Goal: Task Accomplishment & Management: Manage account settings

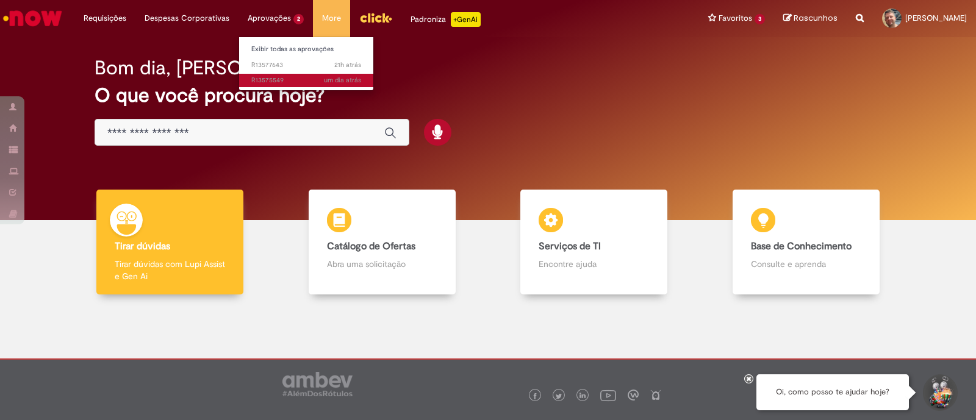
click at [287, 79] on span "um dia atrás um dia atrás R13575549" at bounding box center [306, 81] width 110 height 10
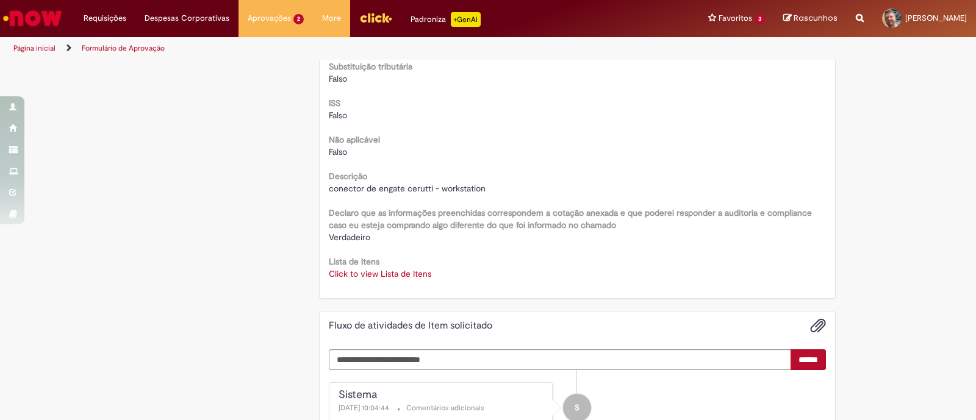
scroll to position [1525, 0]
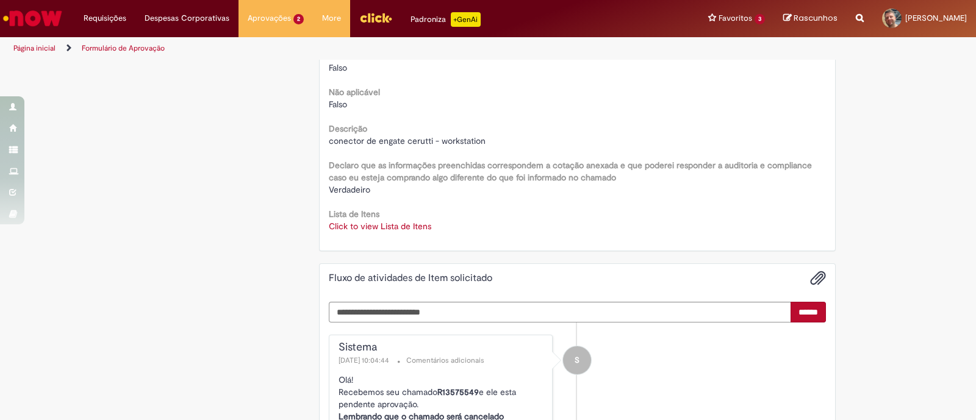
click at [361, 223] on link "Click to view Lista de Itens" at bounding box center [380, 226] width 103 height 11
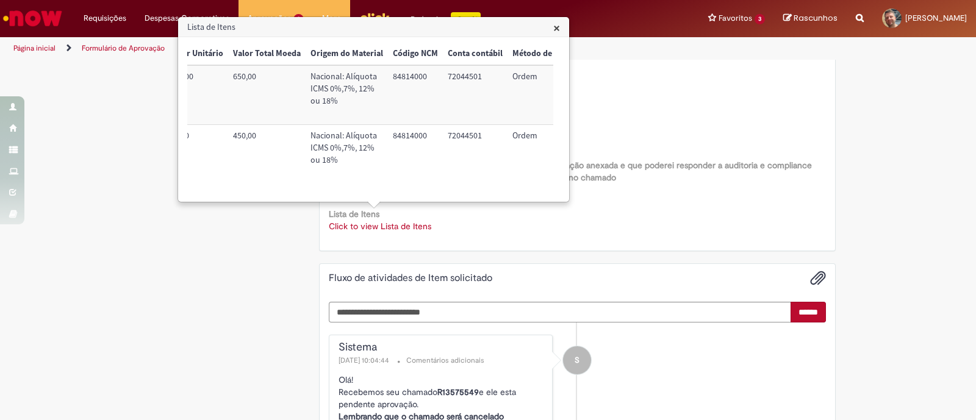
scroll to position [0, 378]
click at [413, 228] on link "Click to view Lista de Itens" at bounding box center [380, 226] width 103 height 11
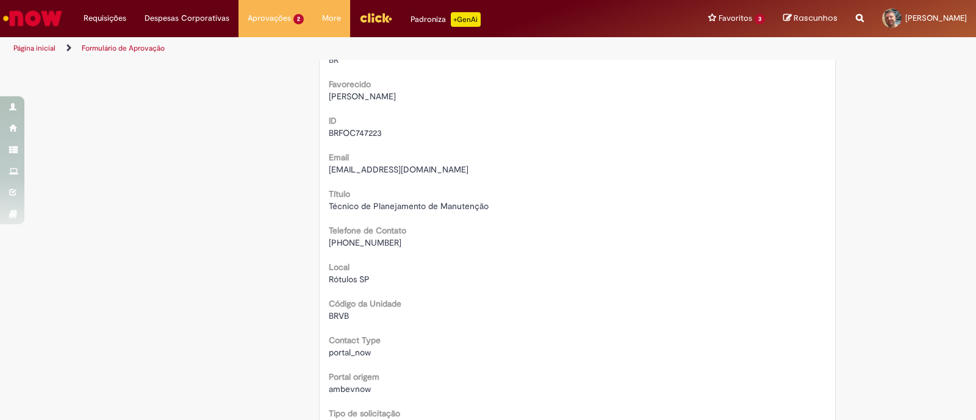
scroll to position [0, 0]
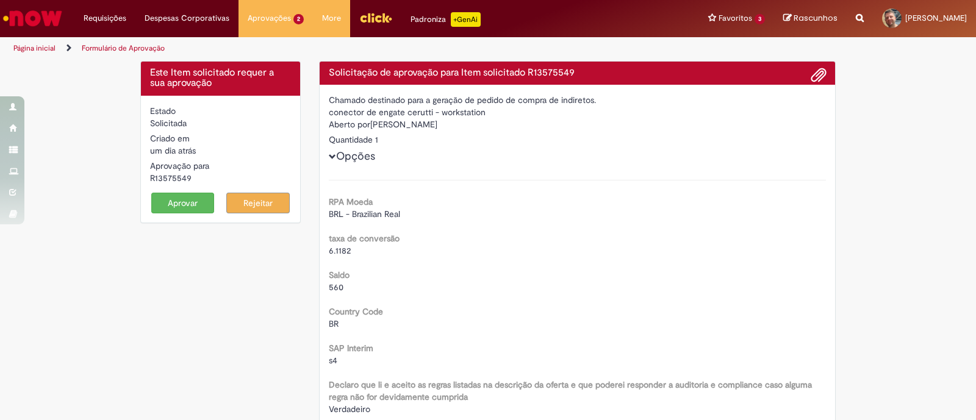
click at [181, 205] on button "Aprovar" at bounding box center [182, 203] width 63 height 21
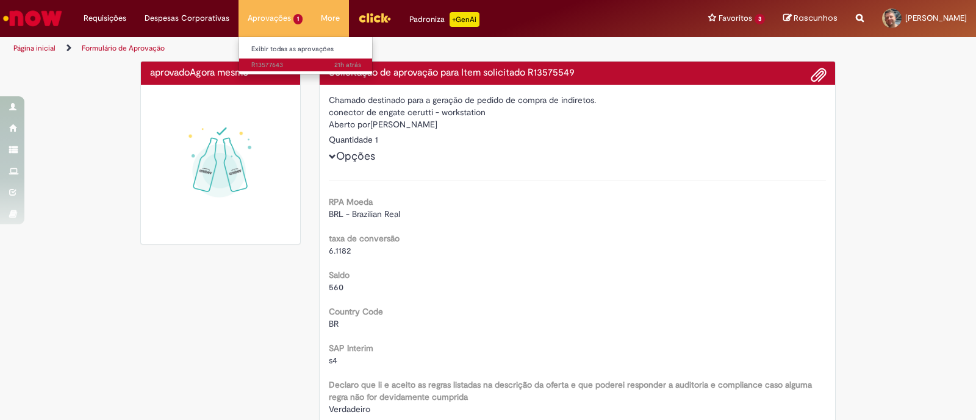
click at [276, 62] on span "21h atrás 21 horas atrás R13577643" at bounding box center [306, 65] width 110 height 10
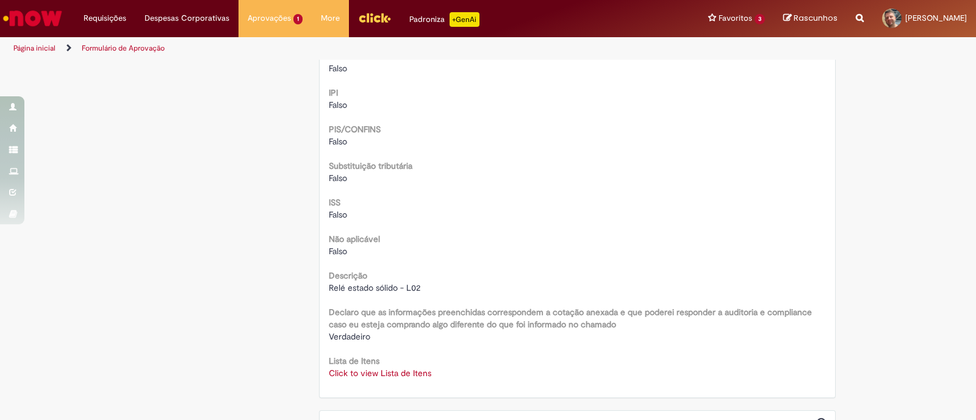
scroll to position [1449, 0]
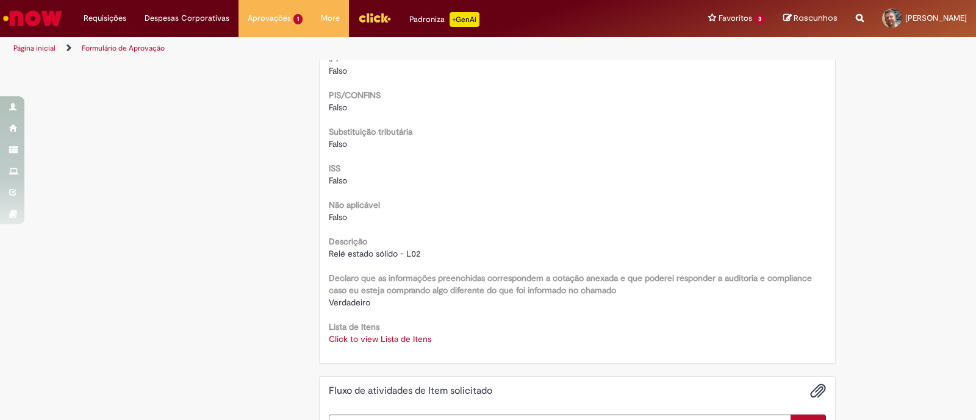
click at [345, 340] on link "Click to view Lista de Itens" at bounding box center [380, 339] width 103 height 11
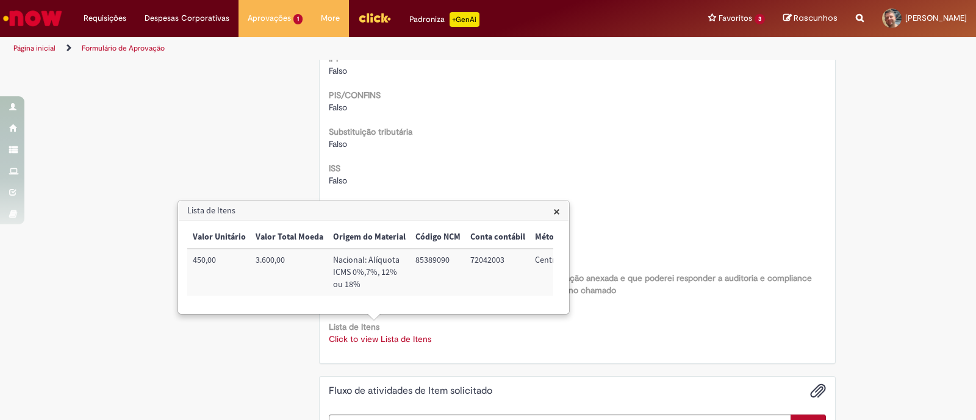
scroll to position [0, 363]
click at [411, 336] on link "Click to view Lista de Itens" at bounding box center [380, 339] width 103 height 11
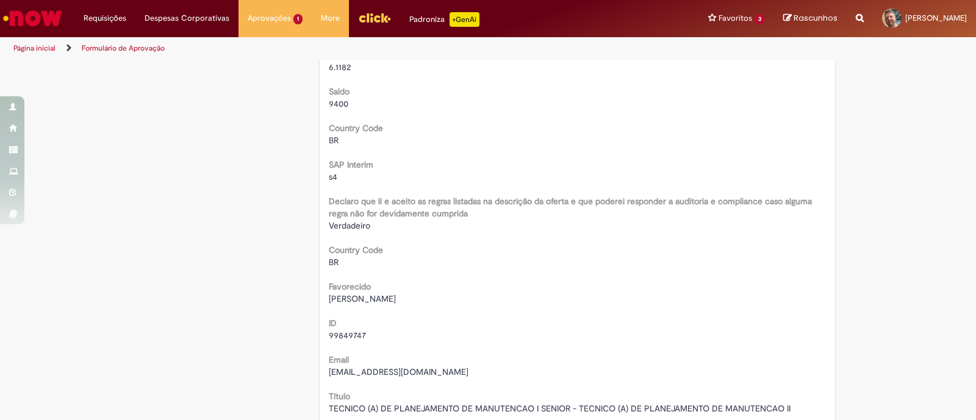
scroll to position [0, 0]
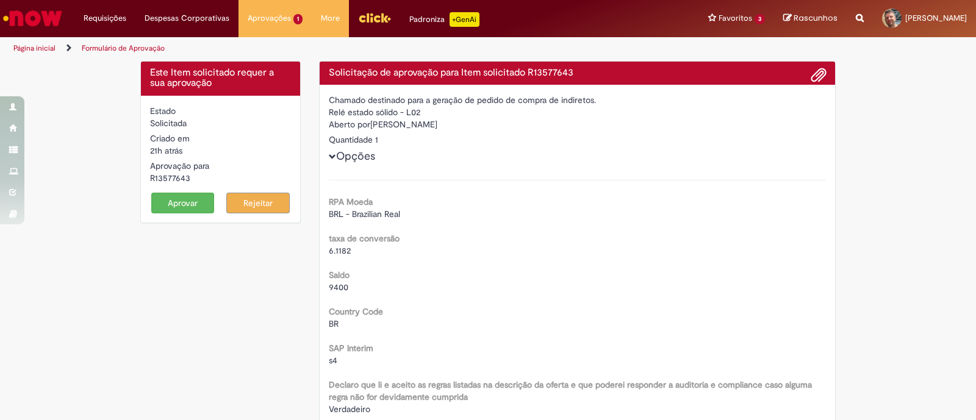
click at [160, 203] on button "Aprovar" at bounding box center [182, 203] width 63 height 21
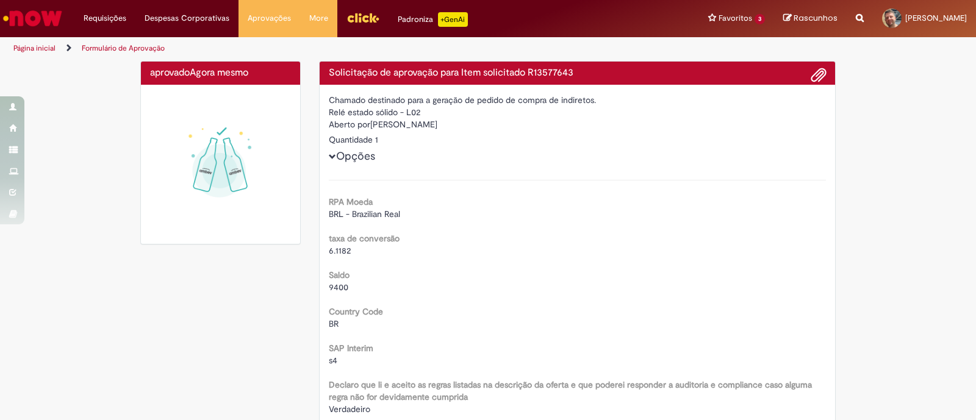
click at [47, 20] on img "Ir para a Homepage" at bounding box center [32, 18] width 63 height 24
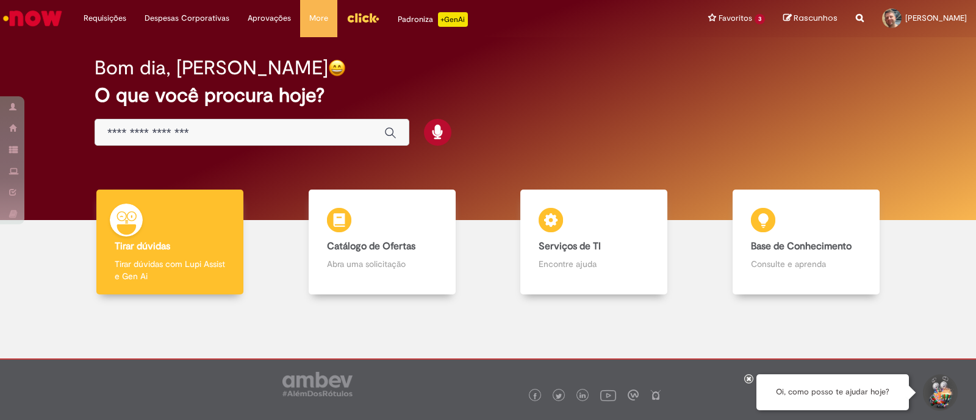
click at [364, 18] on img "Menu Cabeçalho" at bounding box center [363, 18] width 33 height 18
